Goal: Transaction & Acquisition: Book appointment/travel/reservation

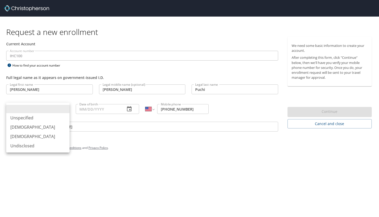
select select "US"
click at [34, 130] on li "Male" at bounding box center [37, 126] width 63 height 9
type input "Male"
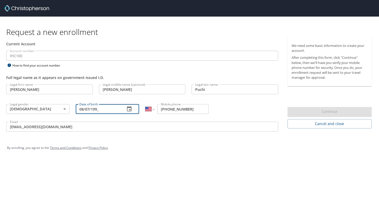
type input "08/07/1992"
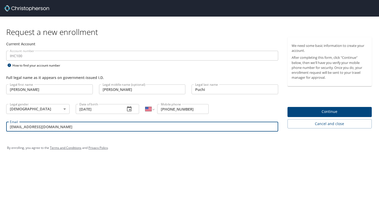
click at [74, 129] on input "jacobpuchi@gmail.com" at bounding box center [142, 127] width 272 height 10
type input "jacob.puchi@imail.org"
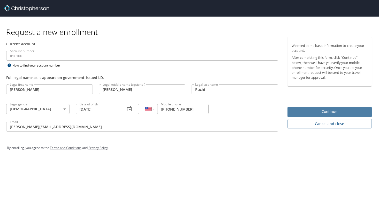
click at [301, 111] on span "Continue" at bounding box center [330, 111] width 76 height 6
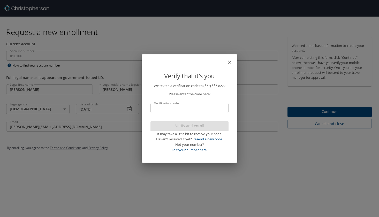
click at [203, 106] on input "Verification code" at bounding box center [190, 108] width 78 height 10
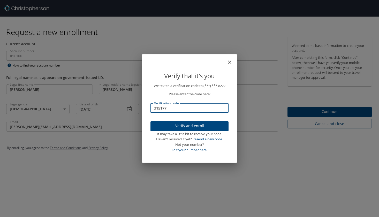
type input "315177"
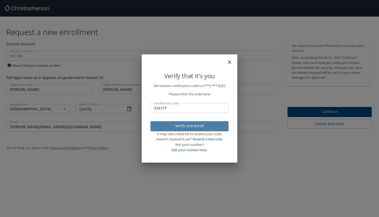
click at [214, 128] on span "Verify and enroll" at bounding box center [190, 126] width 70 height 6
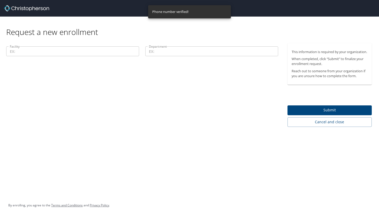
click at [108, 50] on input "Facility" at bounding box center [72, 51] width 133 height 10
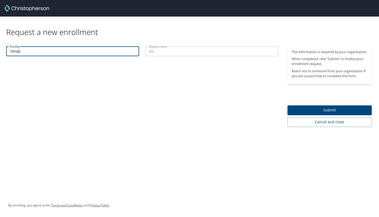
type input "19100"
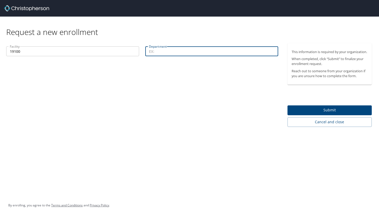
click at [201, 56] on input "Department" at bounding box center [211, 51] width 133 height 10
type input "25226"
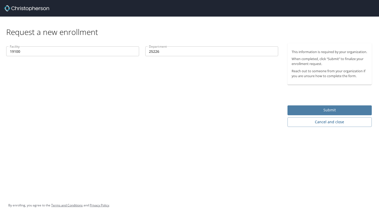
click at [350, 113] on span "Submit" at bounding box center [330, 110] width 76 height 6
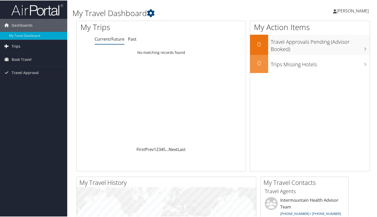
click at [30, 47] on link "Trips" at bounding box center [33, 45] width 67 height 13
click at [23, 85] on span "Book Travel" at bounding box center [22, 82] width 20 height 13
click at [150, 12] on icon at bounding box center [151, 13] width 8 height 8
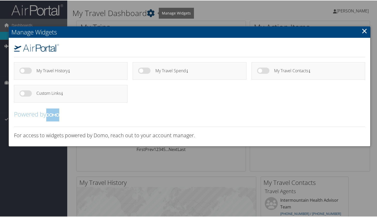
click at [150, 12] on div at bounding box center [189, 108] width 379 height 217
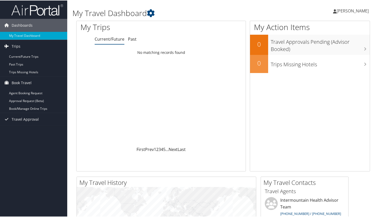
click at [356, 11] on span "[PERSON_NAME]" at bounding box center [353, 11] width 32 height 6
click at [346, 48] on link "View Travel Profile" at bounding box center [339, 46] width 58 height 9
click at [40, 93] on link "Agent Booking Request" at bounding box center [33, 93] width 67 height 8
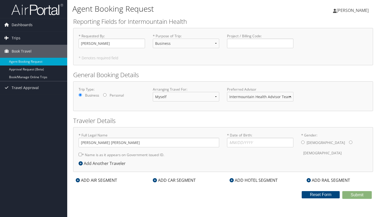
select select "Business"
type input "[DATE]"
click at [304, 141] on input "* Gender: Male Female" at bounding box center [302, 141] width 3 height 3
radio input "true"
click at [97, 180] on div "ADD AIR SEGMENT" at bounding box center [96, 180] width 47 height 6
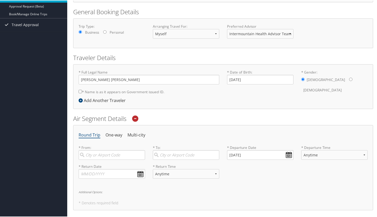
scroll to position [64, 0]
click at [117, 135] on li "One-way" at bounding box center [114, 134] width 17 height 9
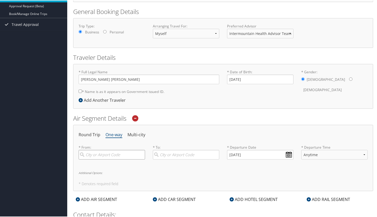
click at [110, 155] on input "search" at bounding box center [112, 154] width 66 height 10
click at [113, 177] on div "Round Trip One-way Multi-city * From: Flag Flagstaff (FLG AZ) City 3825 3825 Re…" at bounding box center [223, 157] width 300 height 66
click at [114, 156] on input "Flag" at bounding box center [112, 154] width 66 height 10
click at [112, 166] on div "Flagstaff (FLG AZ)" at bounding box center [113, 164] width 60 height 7
click at [112, 159] on input "Flag" at bounding box center [112, 154] width 66 height 10
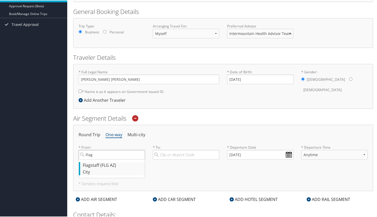
type input "Flagstaff (FLG AZ)"
click at [180, 151] on input "search" at bounding box center [186, 154] width 66 height 10
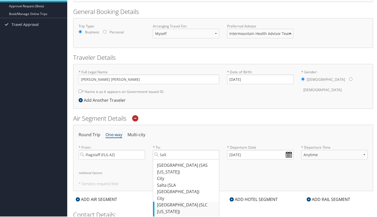
click at [195, 215] on div "City" at bounding box center [187, 218] width 60 height 7
click at [195, 159] on input "Salt" at bounding box center [186, 154] width 66 height 10
type input "Salt Lake City (SLC Utah)"
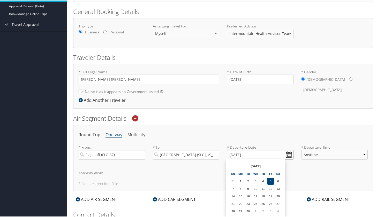
click at [289, 156] on input "09/05/2025" at bounding box center [260, 154] width 66 height 10
click at [238, 190] on td "8" at bounding box center [240, 187] width 7 height 7
type input "09/08/2025"
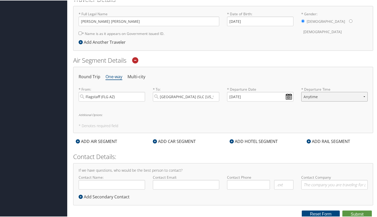
scroll to position [121, 0]
click at [91, 190] on div "Contact Name: Required" at bounding box center [112, 183] width 74 height 19
click at [91, 188] on div "Contact Name: Required" at bounding box center [112, 183] width 74 height 19
type input "Jacob"
type input "( ) -"
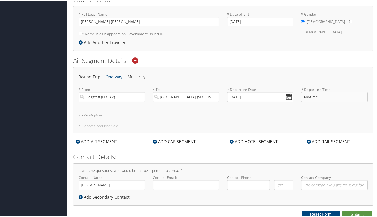
click at [117, 190] on div "Contact Name: Jacob Required" at bounding box center [112, 183] width 74 height 19
click at [116, 185] on input "Jacob" at bounding box center [112, 185] width 66 height 10
type input "[PERSON_NAME]"
type input "jacob.puchi@imail.org"
type input "[PHONE_NUMBER]"
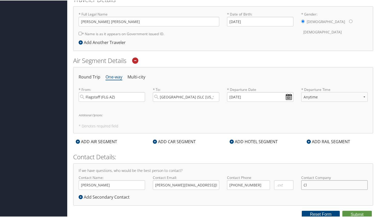
type input "C"
type input "Intermountain Health"
drag, startPoint x: 345, startPoint y: 183, endPoint x: 288, endPoint y: 179, distance: 57.1
click at [288, 179] on div "Contact Name: Jacob Puchi Required Contact Email: jacob.puchi@imail.org Require…" at bounding box center [223, 183] width 297 height 19
click at [350, 212] on button "Submit" at bounding box center [357, 214] width 29 height 8
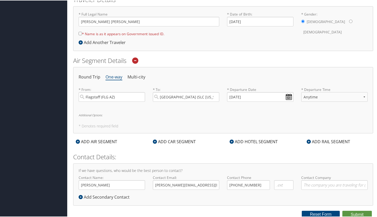
click at [82, 33] on label "* Name is as it appears on Government issued ID." at bounding box center [122, 33] width 86 height 10
click at [82, 33] on input "* Name is as it appears on Government issued ID." at bounding box center [80, 32] width 3 height 3
checkbox input "true"
click at [360, 212] on button "Submit" at bounding box center [357, 214] width 29 height 8
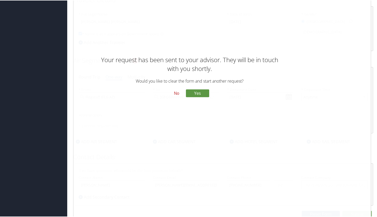
click at [178, 93] on button "No" at bounding box center [176, 92] width 13 height 9
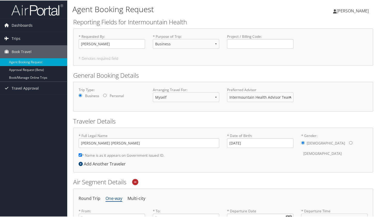
scroll to position [0, 0]
click at [21, 42] on link "Trips" at bounding box center [33, 38] width 67 height 13
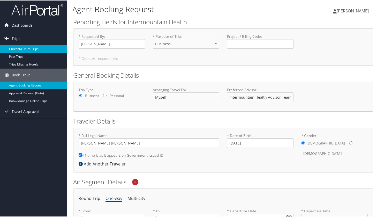
click at [24, 51] on link "Current/Future Trips" at bounding box center [33, 49] width 67 height 8
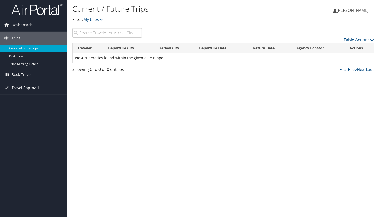
click at [27, 87] on span "Travel Approval" at bounding box center [25, 87] width 27 height 13
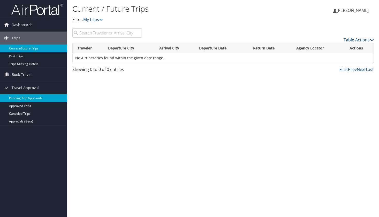
click at [28, 99] on link "Pending Trip Approvals" at bounding box center [33, 98] width 67 height 8
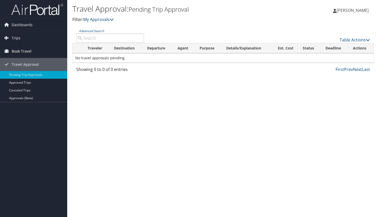
click at [33, 46] on link "Book Travel" at bounding box center [33, 51] width 67 height 13
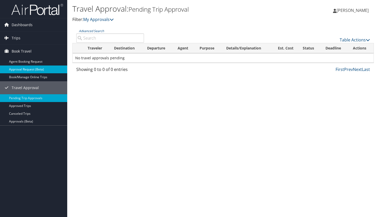
click at [31, 68] on link "Approval Request (Beta)" at bounding box center [33, 69] width 67 height 8
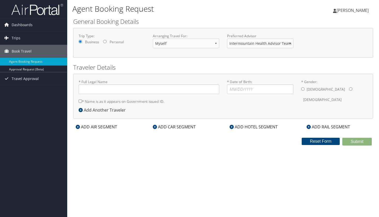
type input "Jacob Rene Puchi"
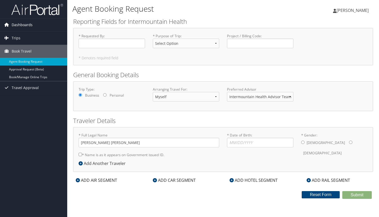
click at [25, 23] on span "Dashboards" at bounding box center [22, 24] width 21 height 13
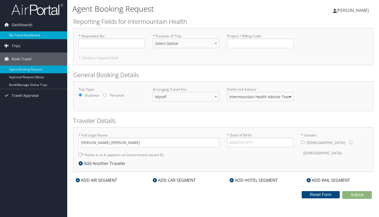
click at [25, 33] on link "My Travel Dashboard" at bounding box center [33, 35] width 67 height 8
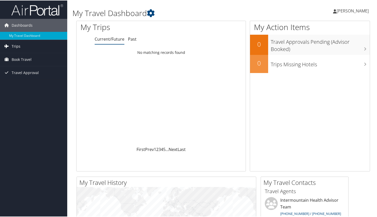
click at [51, 44] on link "Trips" at bounding box center [33, 45] width 67 height 13
click at [36, 83] on link "Book Travel" at bounding box center [33, 82] width 67 height 13
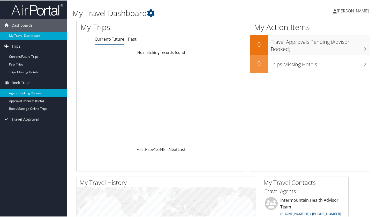
click at [34, 94] on link "Agent Booking Request" at bounding box center [33, 93] width 67 height 8
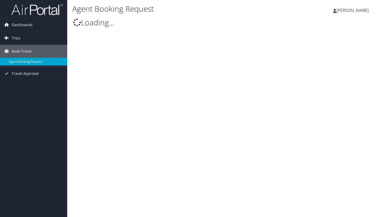
select select "[EMAIL_ADDRESS][DOMAIN_NAME]"
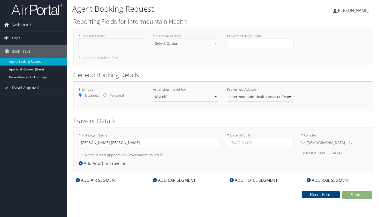
click at [119, 46] on input "* Requested By : Required" at bounding box center [112, 44] width 66 height 10
type input "[PERSON_NAME]"
select select "Business"
type input "[DATE]"
click at [304, 142] on input "* Gender: [DEMOGRAPHIC_DATA] [DEMOGRAPHIC_DATA]" at bounding box center [302, 141] width 3 height 3
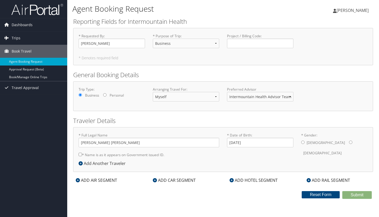
radio input "true"
click at [304, 142] on input "* Gender: Male Female" at bounding box center [302, 141] width 3 height 3
click at [103, 154] on label "* Name is as it appears on Government issued ID." at bounding box center [122, 155] width 86 height 10
click at [82, 154] on input "* Name is as it appears on Government issued ID." at bounding box center [80, 154] width 3 height 3
checkbox input "true"
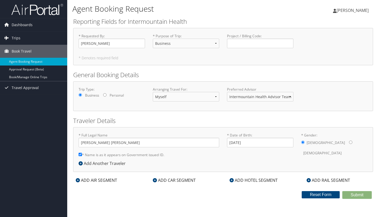
click at [95, 165] on div "Add Another Traveler" at bounding box center [104, 163] width 50 height 6
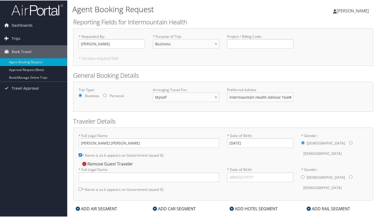
click at [110, 182] on div "* Full Legal Name * Name is as it appears on Government issued ID. Required" at bounding box center [149, 180] width 149 height 28
click at [87, 163] on div "Remove Guest Traveler" at bounding box center [107, 163] width 57 height 6
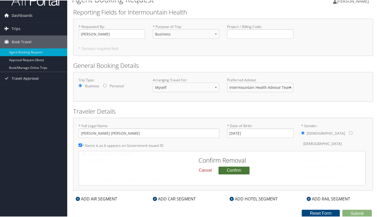
scroll to position [10, 0]
click at [236, 168] on button "Confirm" at bounding box center [234, 170] width 31 height 8
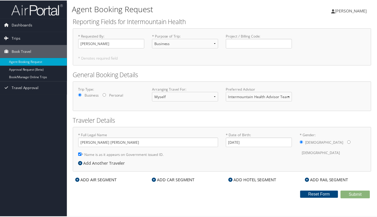
scroll to position [0, 0]
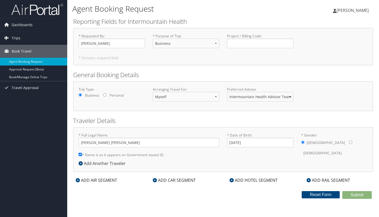
click at [114, 179] on div "ADD AIR SEGMENT" at bounding box center [96, 180] width 47 height 6
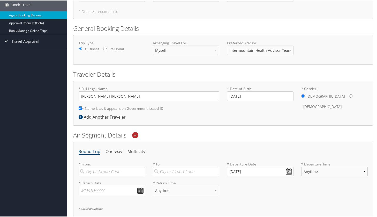
scroll to position [48, 0]
click at [113, 149] on li "One-way" at bounding box center [114, 150] width 17 height 9
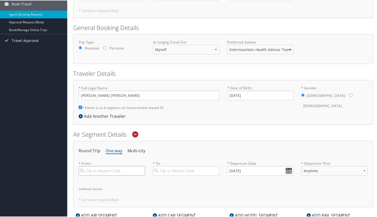
click at [104, 168] on input "search" at bounding box center [112, 170] width 66 height 10
click at [107, 183] on div "Flagstaff (FLG AZ)" at bounding box center [113, 180] width 60 height 7
click at [107, 175] on input "Flagstaff" at bounding box center [112, 170] width 66 height 10
type input "Flagstaff (FLG AZ)"
click at [187, 169] on input "search" at bounding box center [186, 170] width 66 height 10
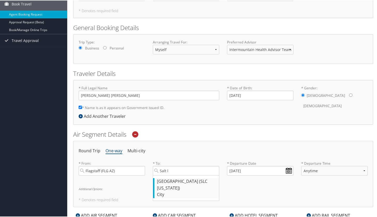
click at [190, 191] on div "City" at bounding box center [187, 194] width 60 height 7
click at [190, 175] on input "Salt l" at bounding box center [186, 170] width 66 height 10
type input "Salt Lake City (SLC Utah)"
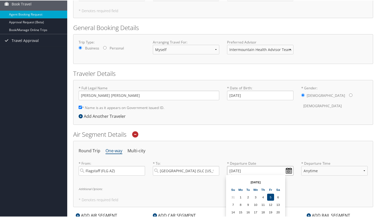
click at [281, 169] on input "09/05/2025" at bounding box center [260, 170] width 66 height 10
click at [241, 206] on td "8" at bounding box center [240, 204] width 7 height 7
type input "09/08/2025"
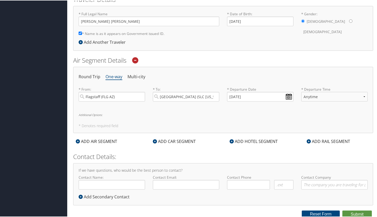
scroll to position [121, 0]
type input "[PERSON_NAME]"
type input "jacob.puchi@imail.org"
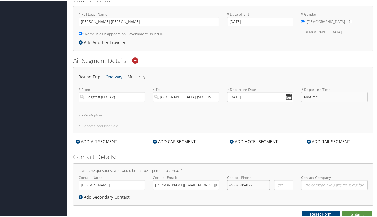
type input "(480) 385-8222"
type input "Intermountain Health"
click at [352, 212] on button "Submit" at bounding box center [357, 214] width 29 height 8
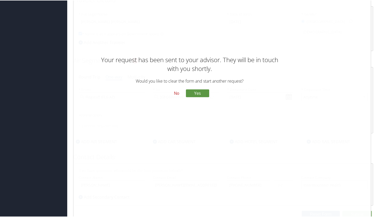
click at [176, 92] on button "No" at bounding box center [176, 92] width 13 height 9
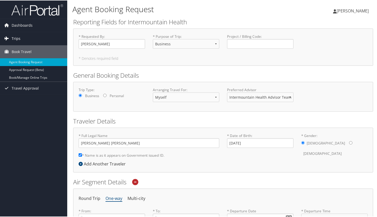
scroll to position [0, 0]
click at [38, 4] on img at bounding box center [37, 9] width 52 height 12
